Goal: Download file/media

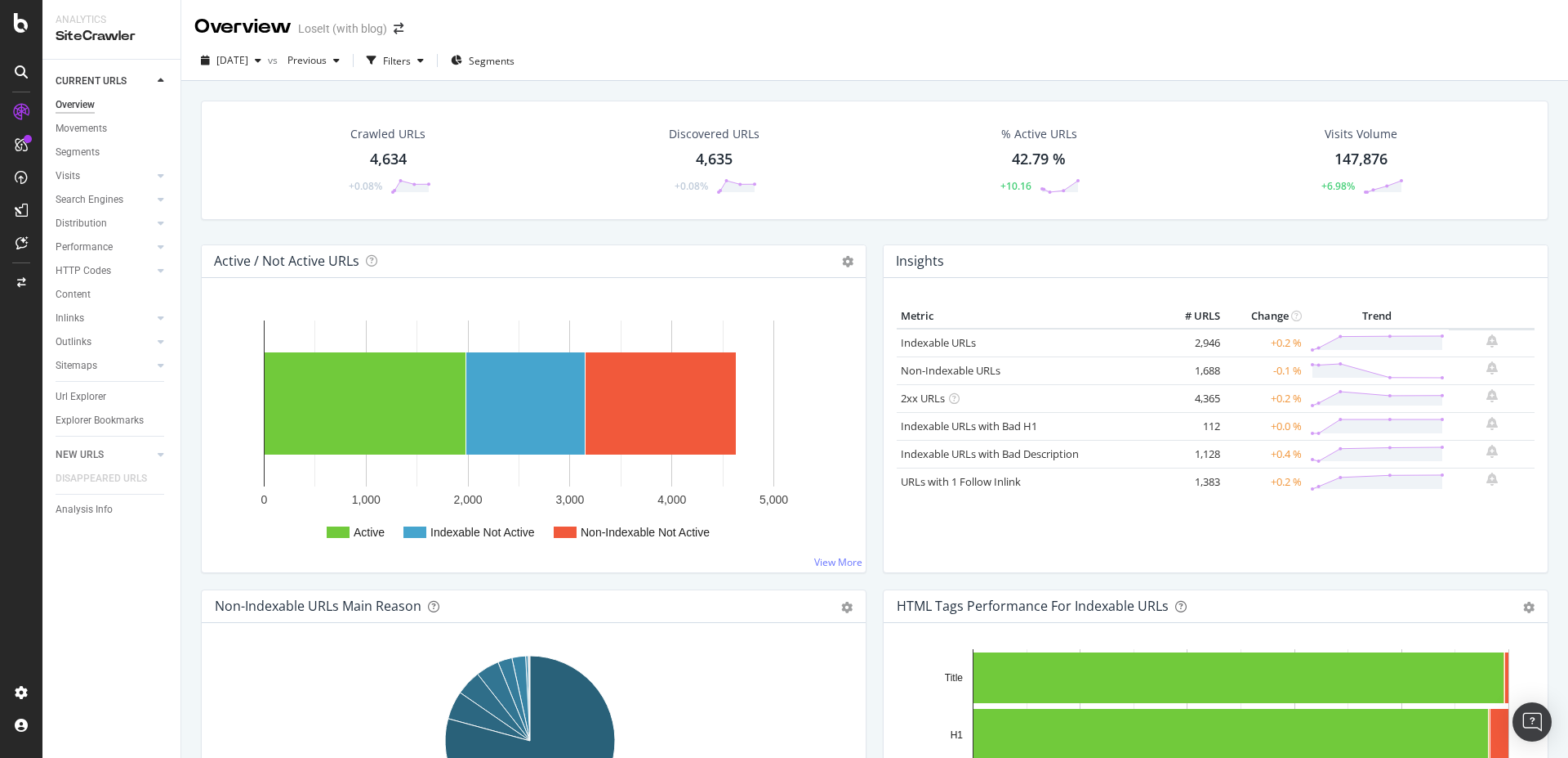
click at [388, 158] on div "4,634" at bounding box center [388, 159] width 37 height 21
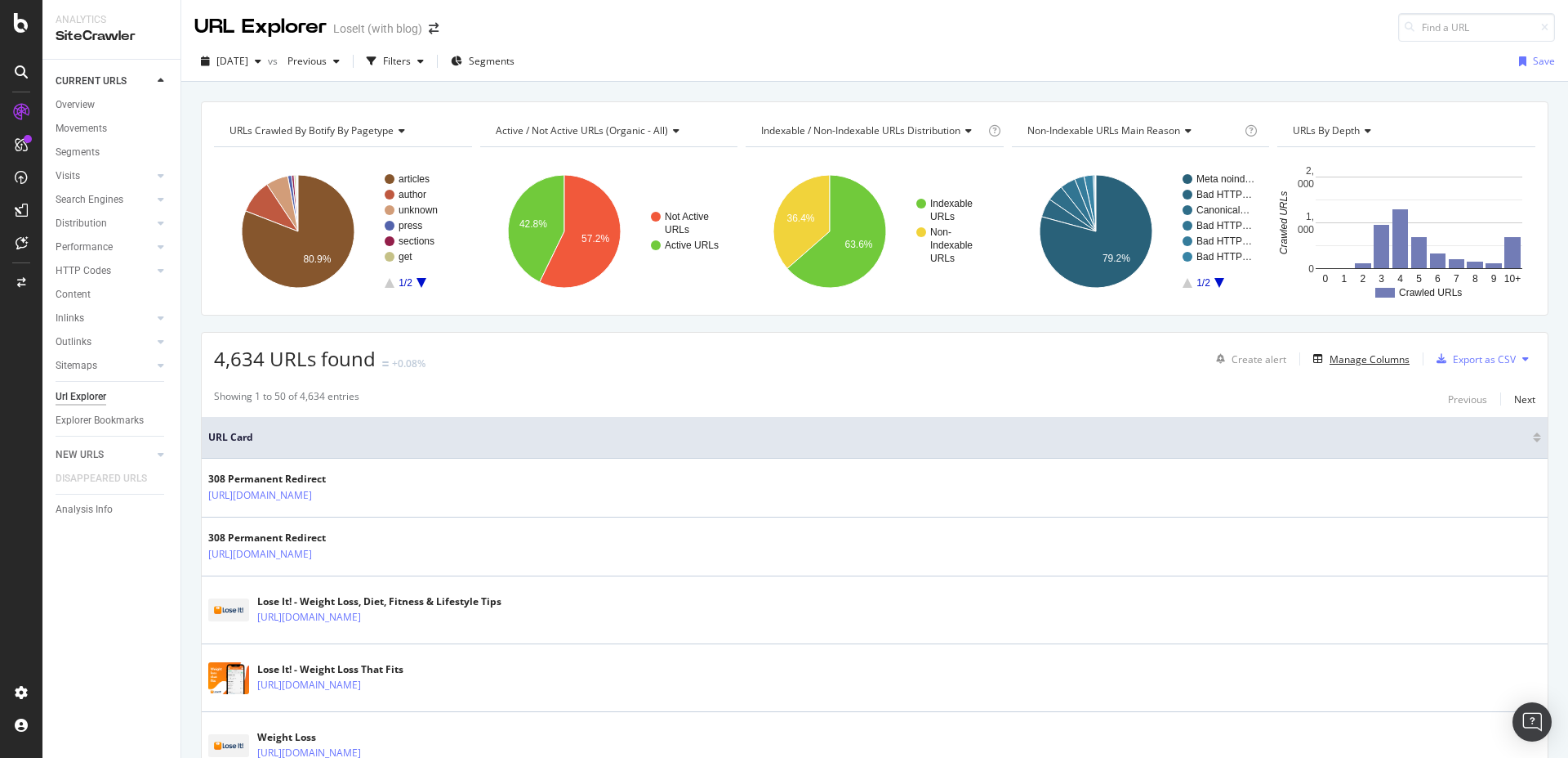
click at [1354, 350] on button "Manage Columns" at bounding box center [1358, 358] width 103 height 20
click at [1364, 359] on div "Manage Columns" at bounding box center [1370, 359] width 80 height 14
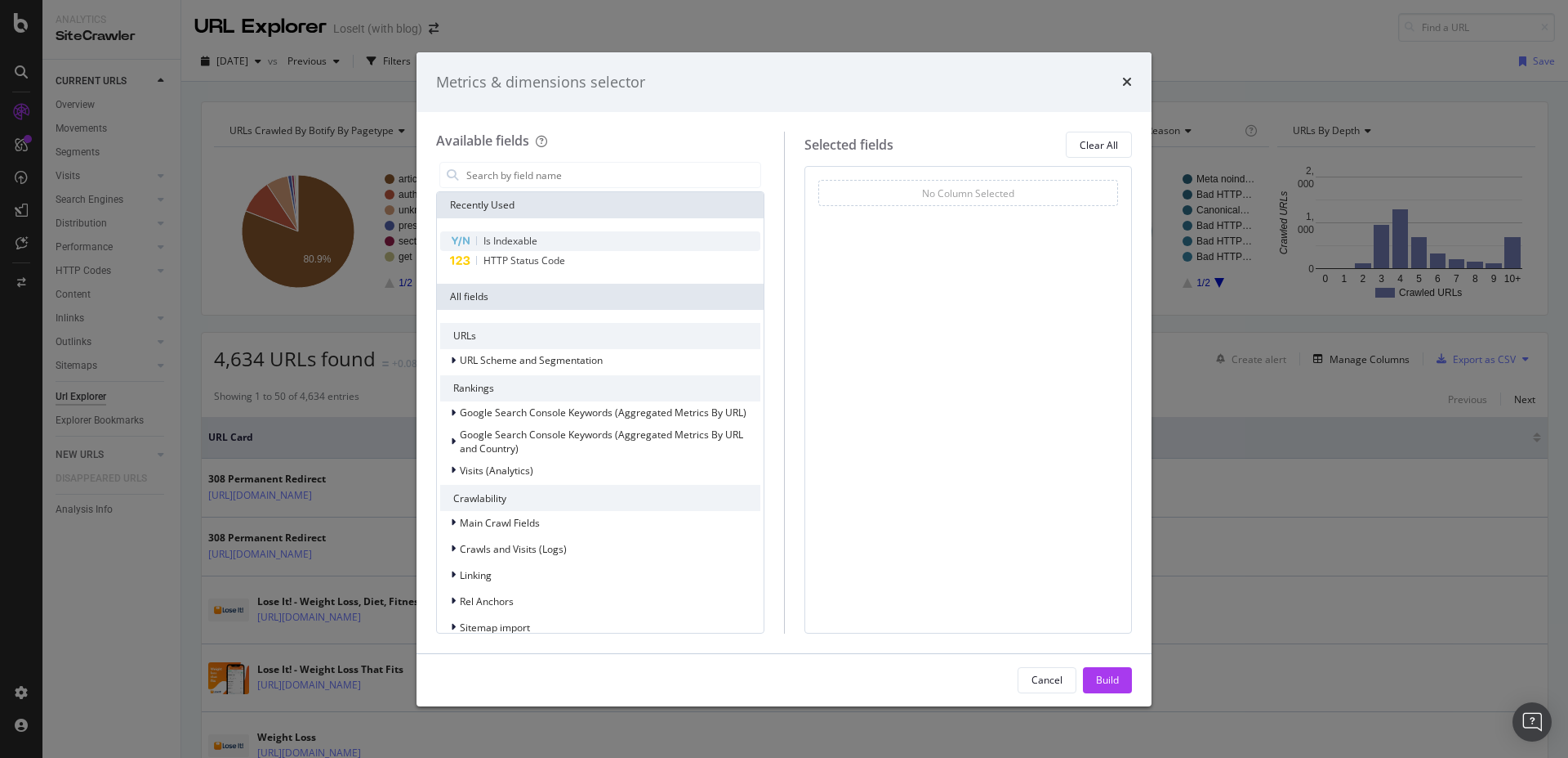
click at [518, 240] on span "Is Indexable" at bounding box center [510, 240] width 54 height 14
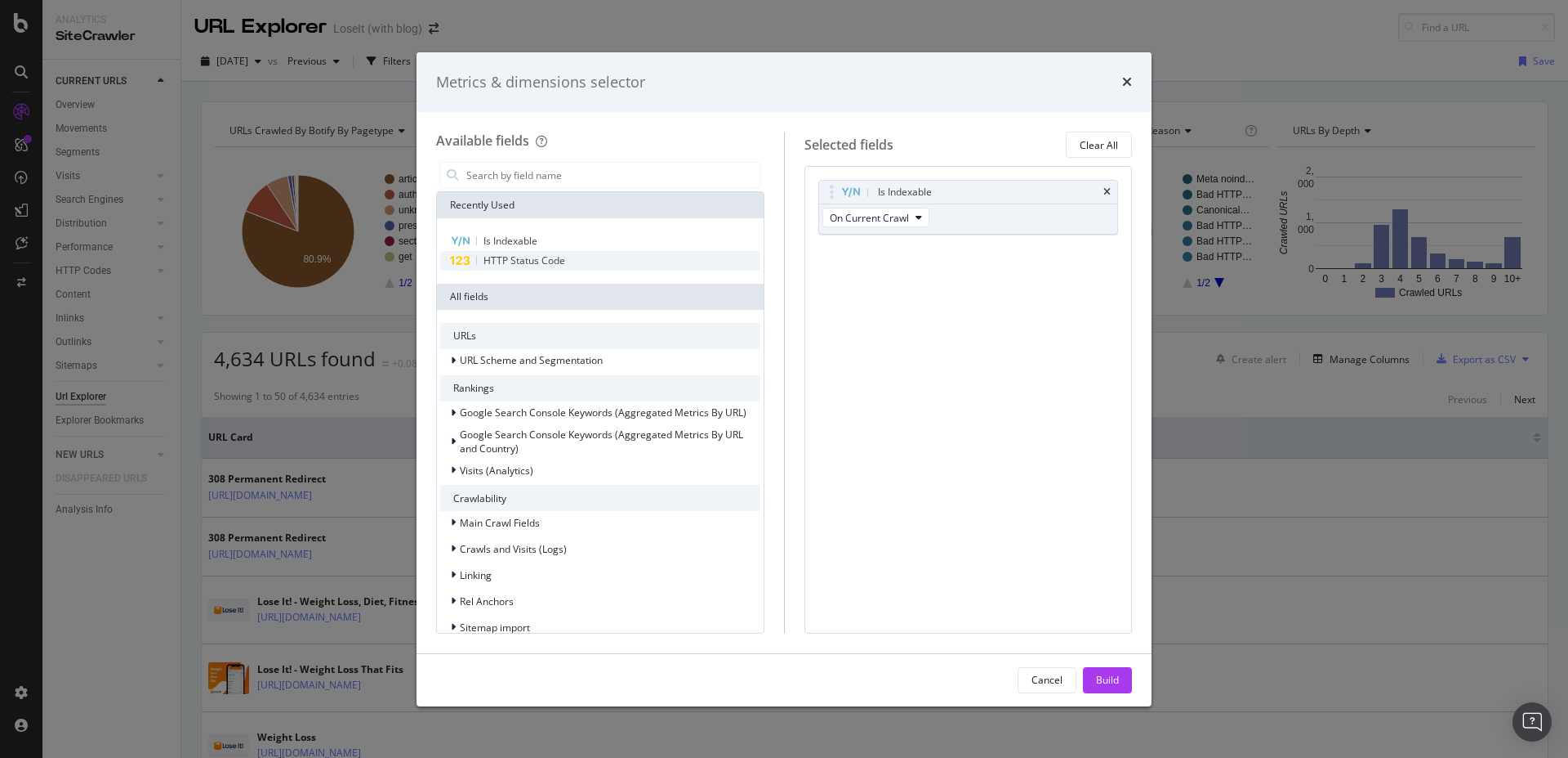
click at [519, 256] on span "HTTP Status Code" at bounding box center [524, 260] width 81 height 14
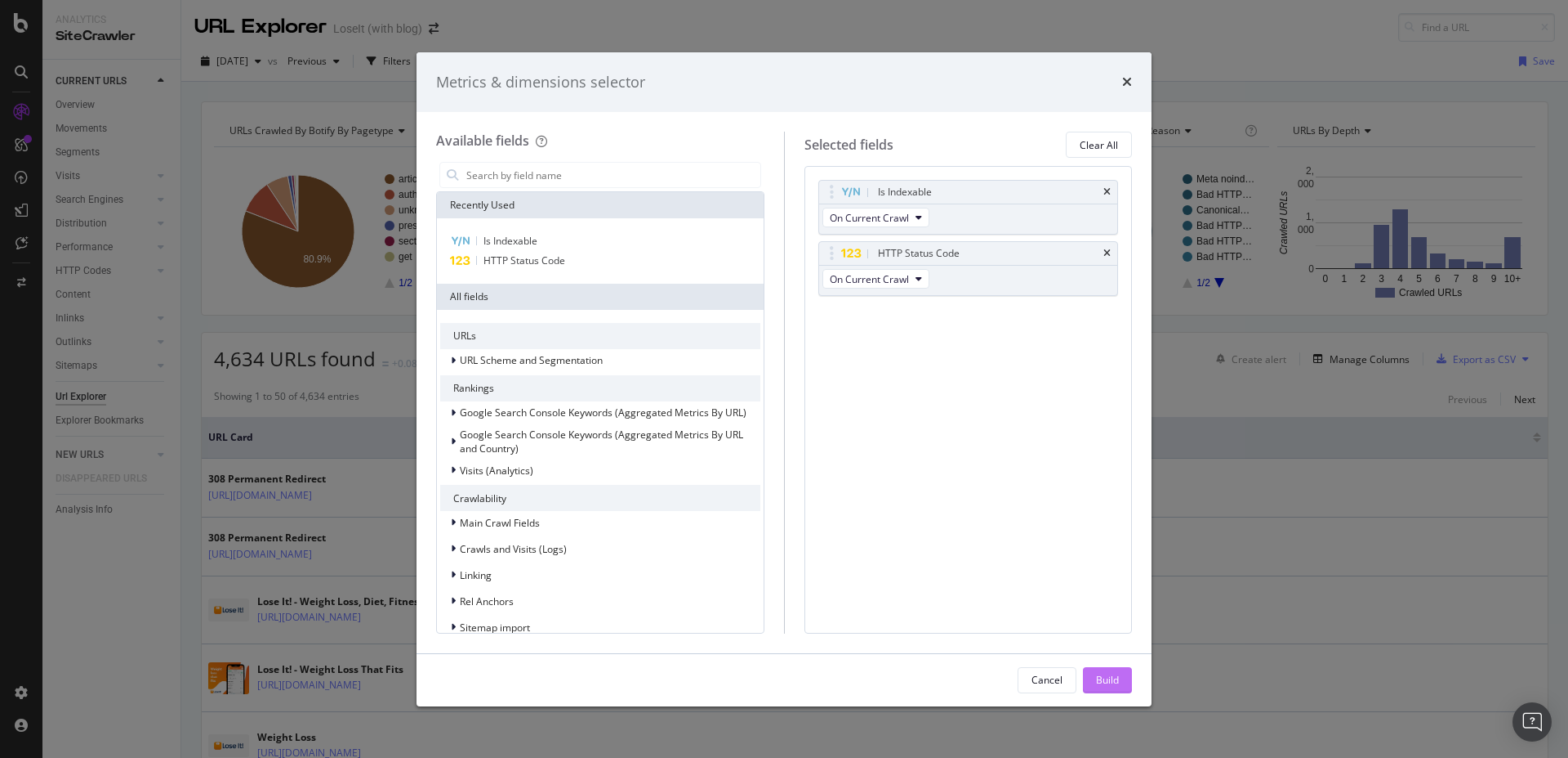
click at [1106, 684] on div "Build" at bounding box center [1108, 679] width 23 height 14
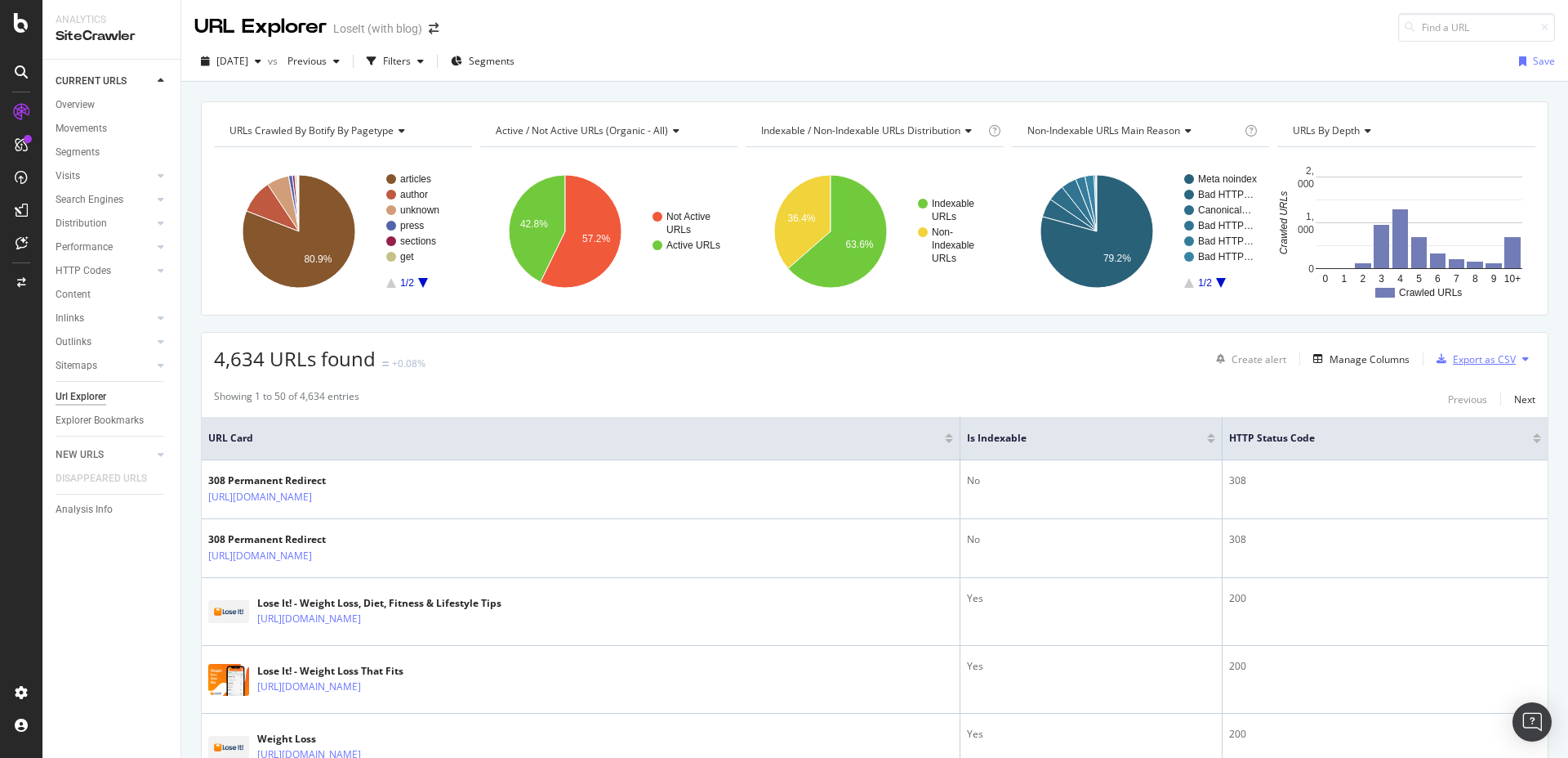
click at [1472, 371] on div "Export as CSV" at bounding box center [1473, 358] width 86 height 24
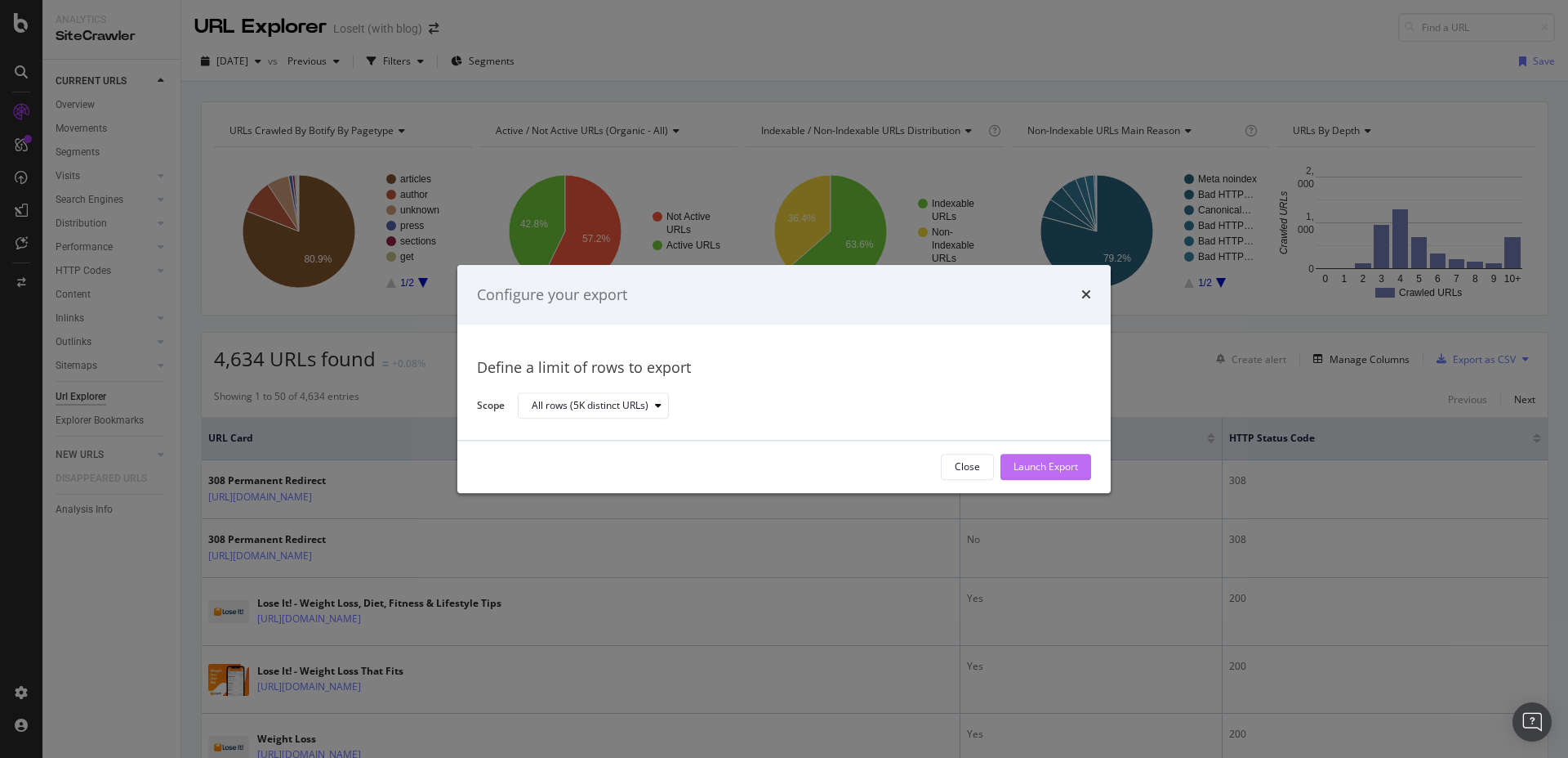
click at [1052, 465] on div "Launch Export" at bounding box center [1046, 467] width 64 height 14
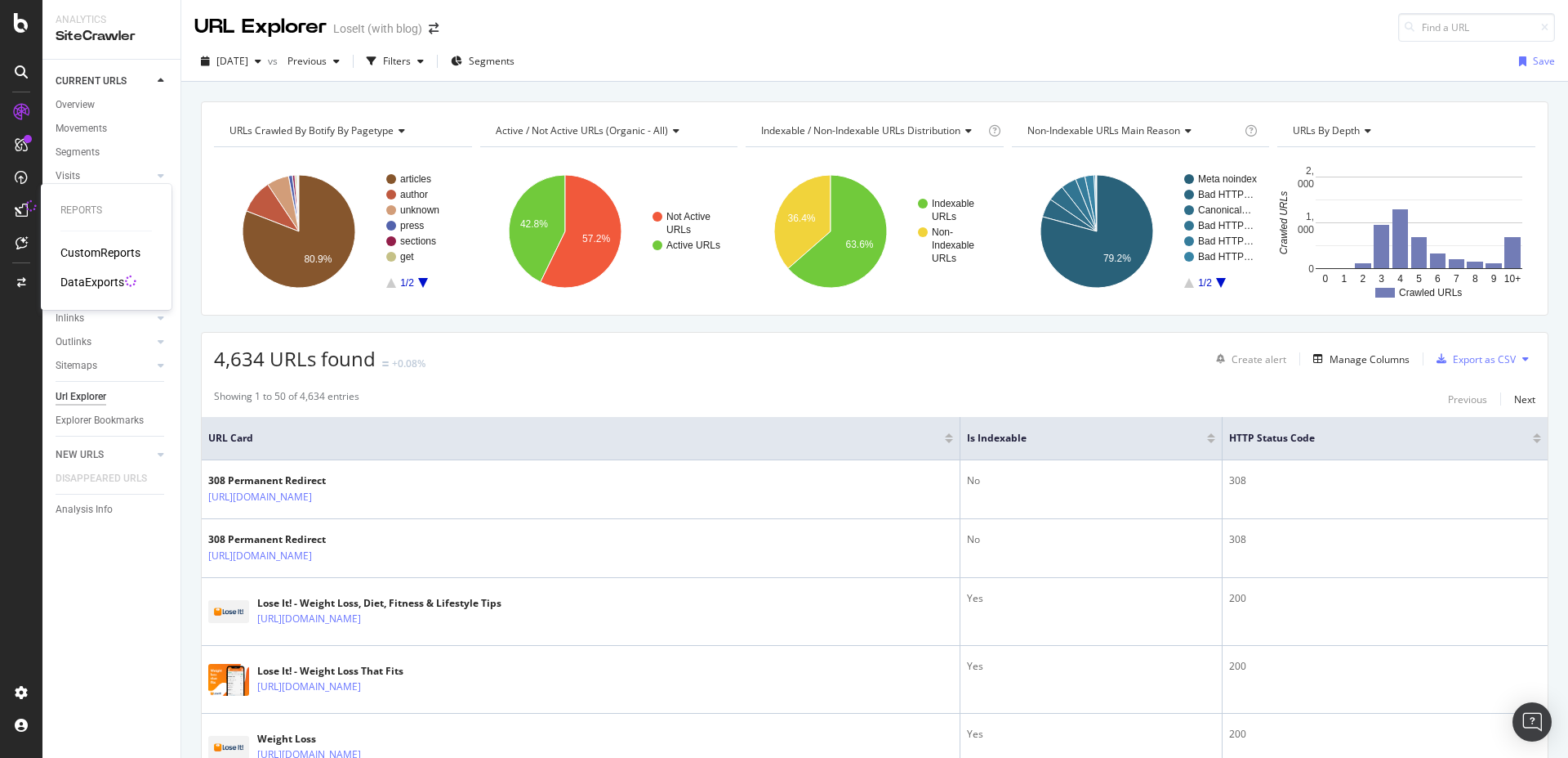
click at [80, 280] on div "DataExports" at bounding box center [92, 282] width 63 height 16
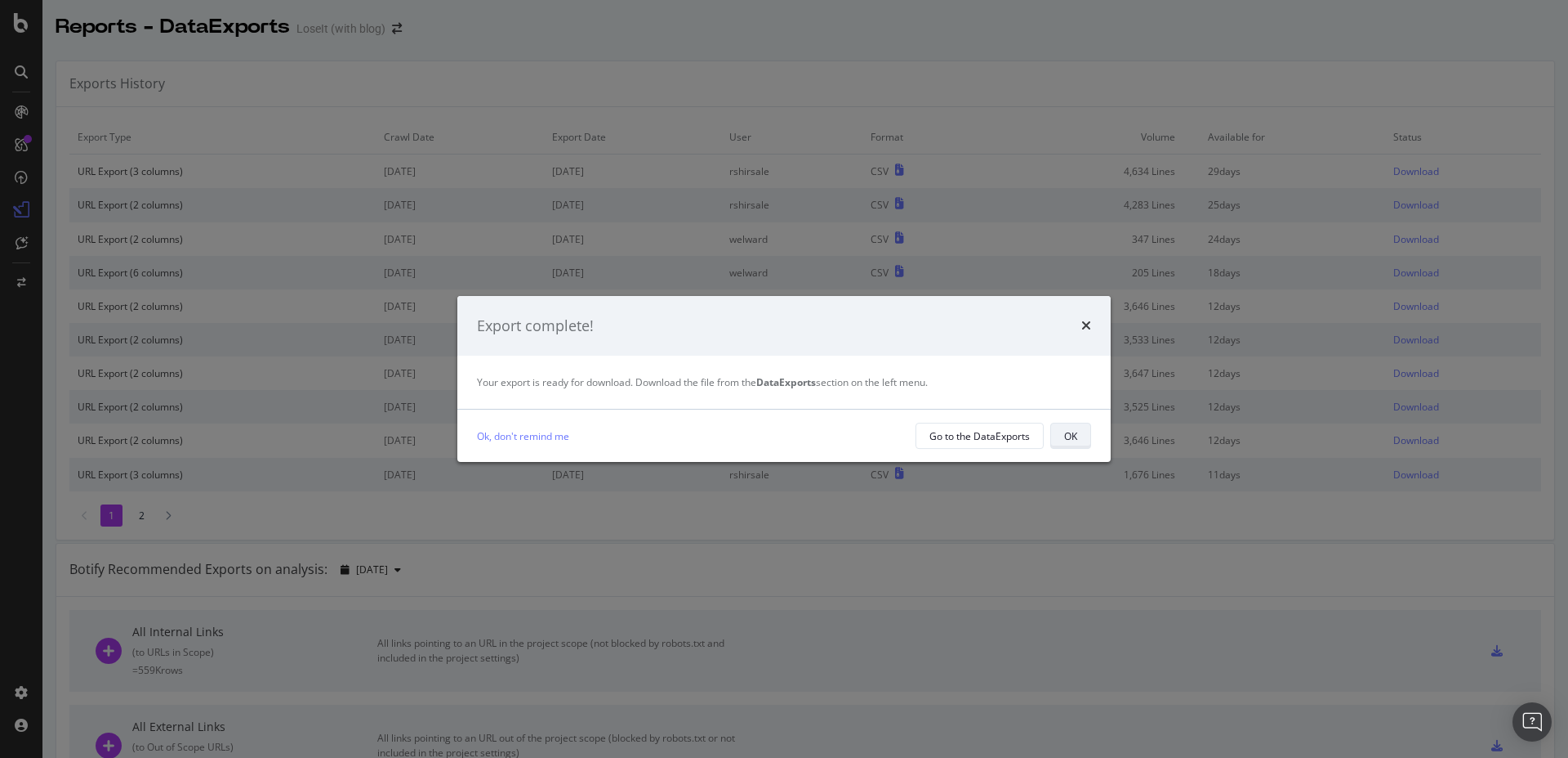
click at [1085, 436] on button "OK" at bounding box center [1071, 435] width 41 height 26
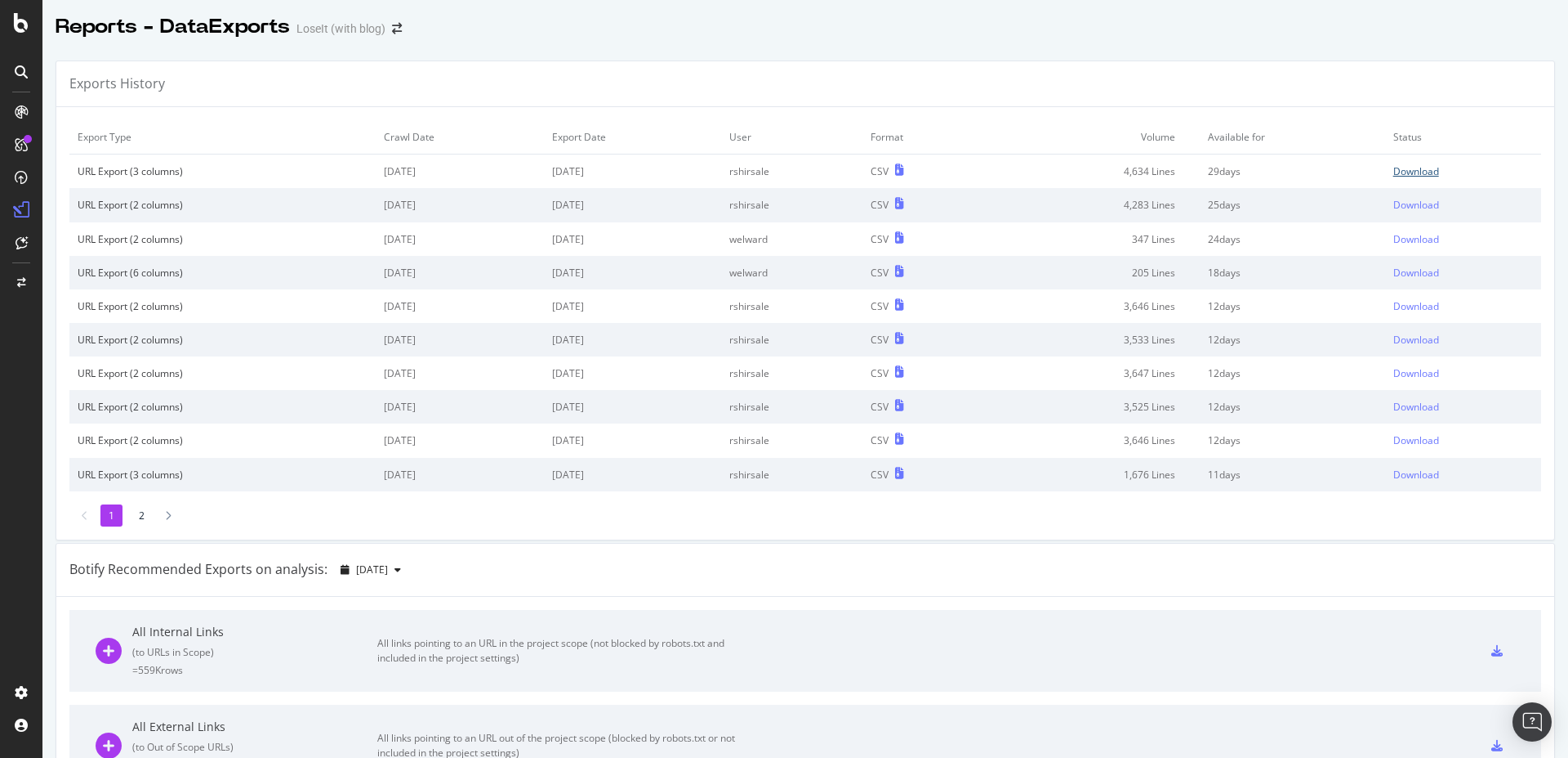
click at [1394, 172] on div "Download" at bounding box center [1416, 172] width 46 height 14
